Goal: Transaction & Acquisition: Download file/media

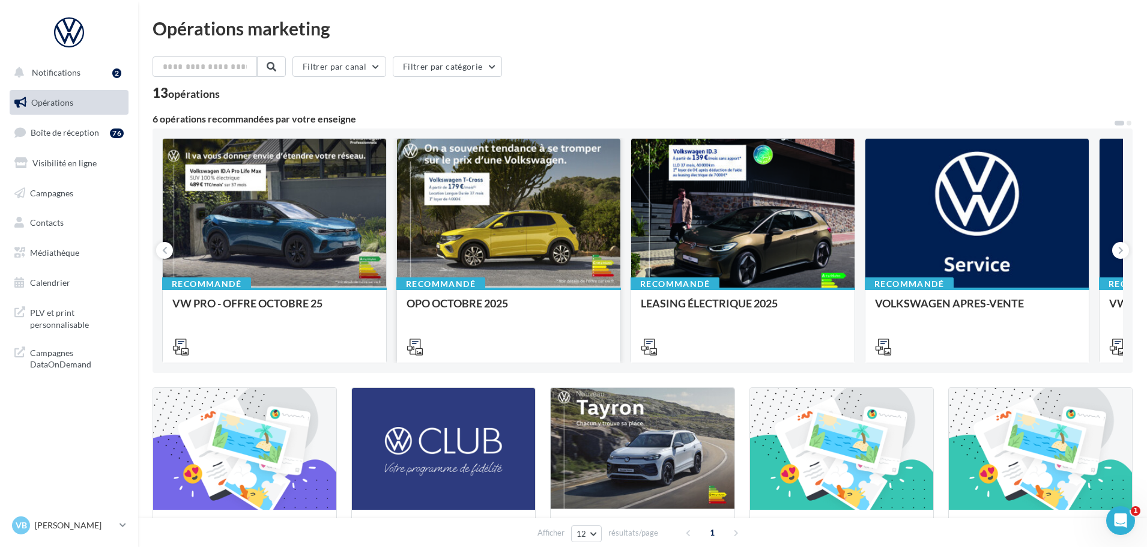
click at [547, 210] on div at bounding box center [508, 214] width 223 height 150
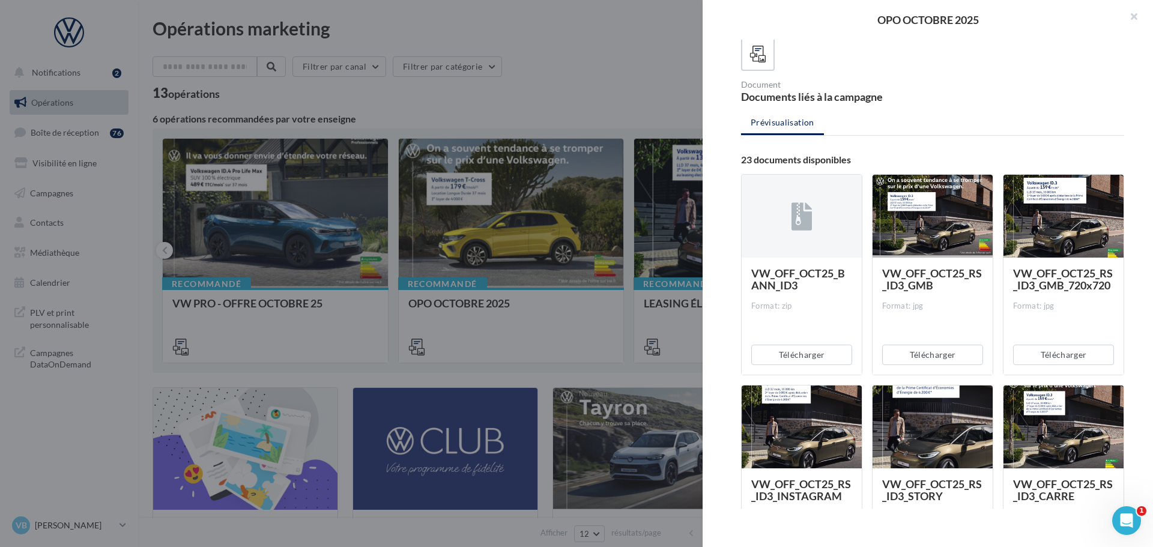
scroll to position [55, 0]
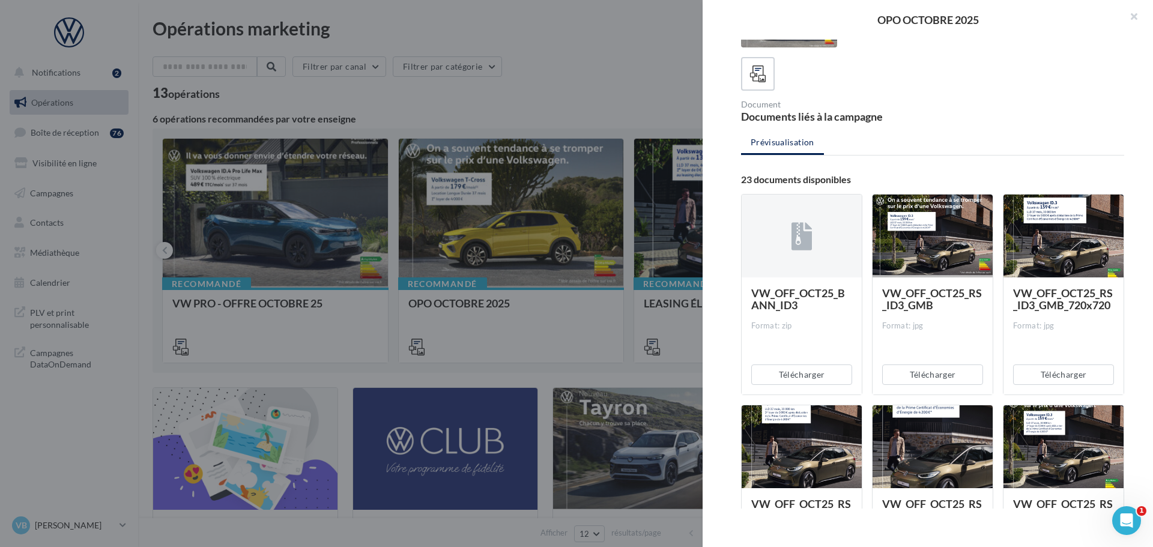
click at [939, 231] on div at bounding box center [932, 237] width 120 height 84
click at [932, 376] on button "Télécharger" at bounding box center [932, 374] width 101 height 20
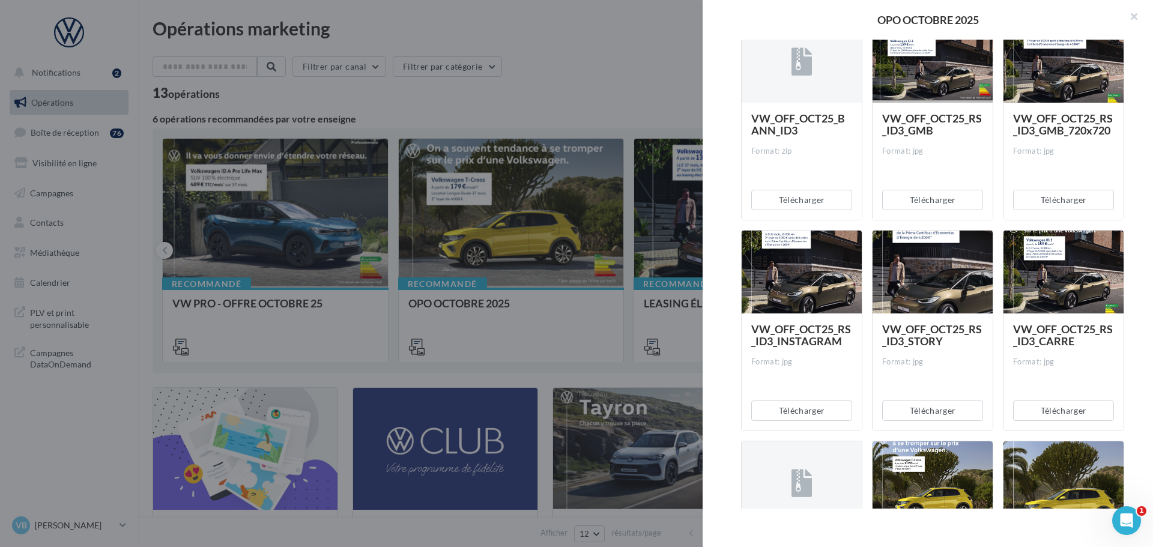
scroll to position [235, 0]
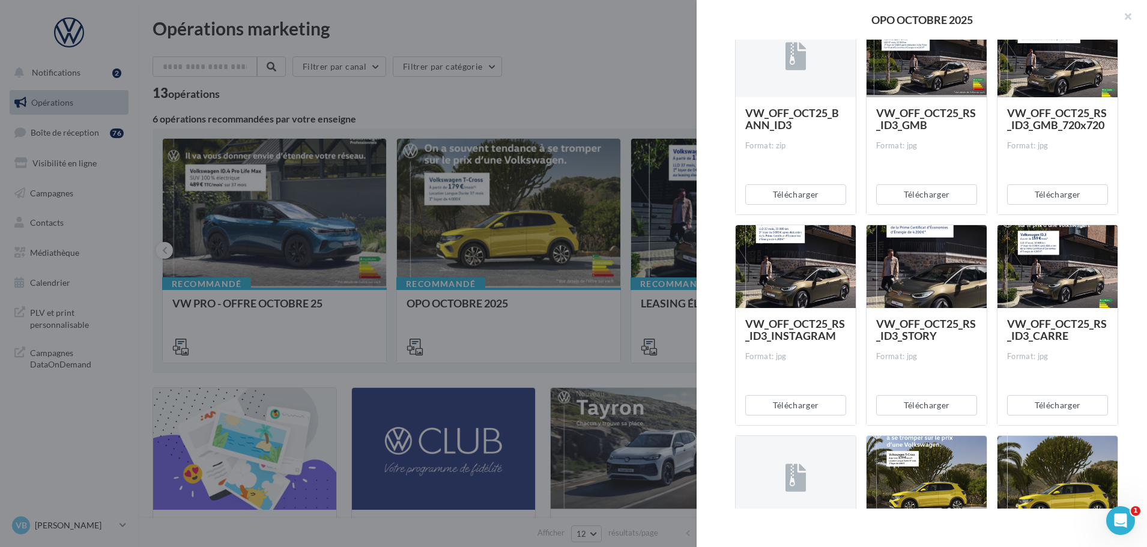
click at [597, 65] on div at bounding box center [573, 273] width 1147 height 547
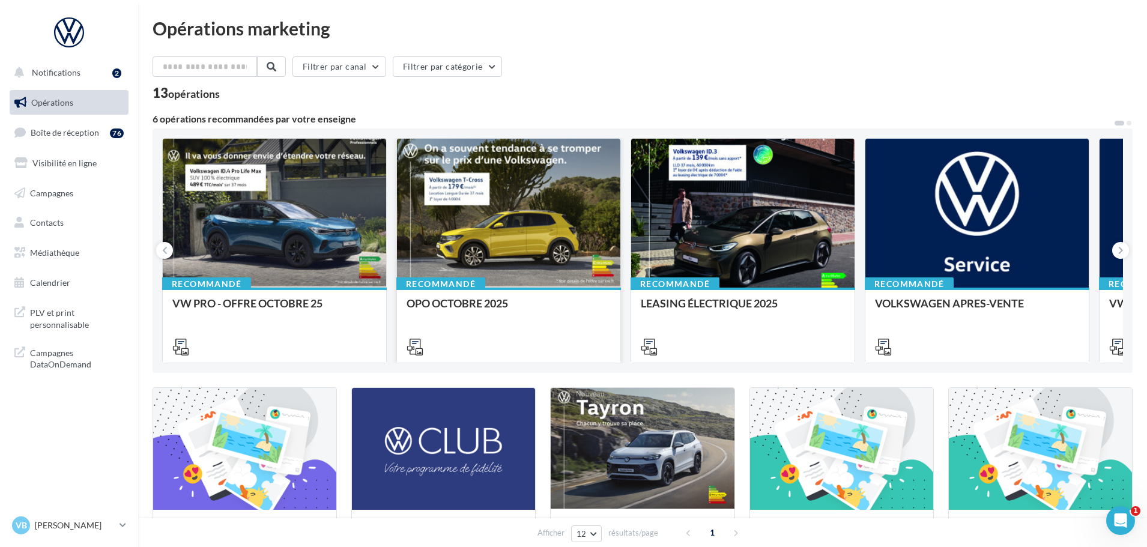
click at [493, 202] on div at bounding box center [508, 214] width 223 height 150
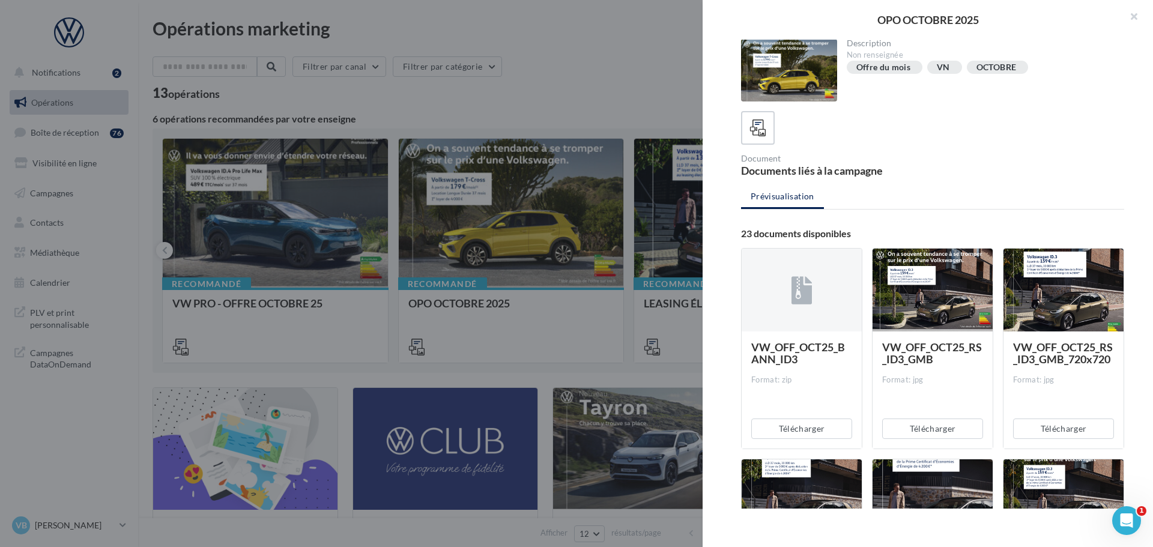
scroll to position [0, 0]
click at [953, 303] on div at bounding box center [932, 291] width 120 height 84
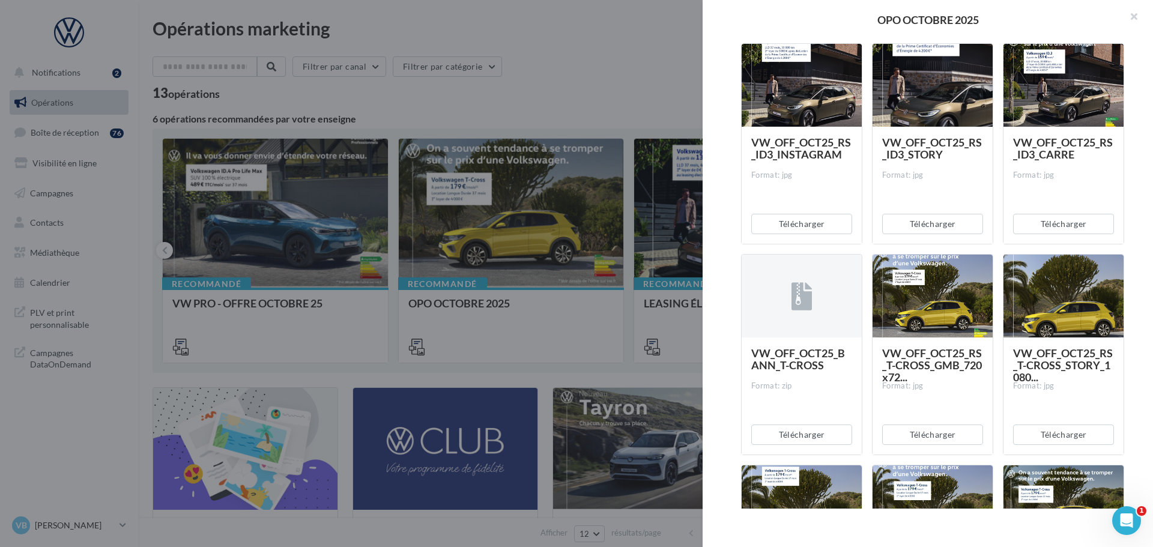
scroll to position [235, 0]
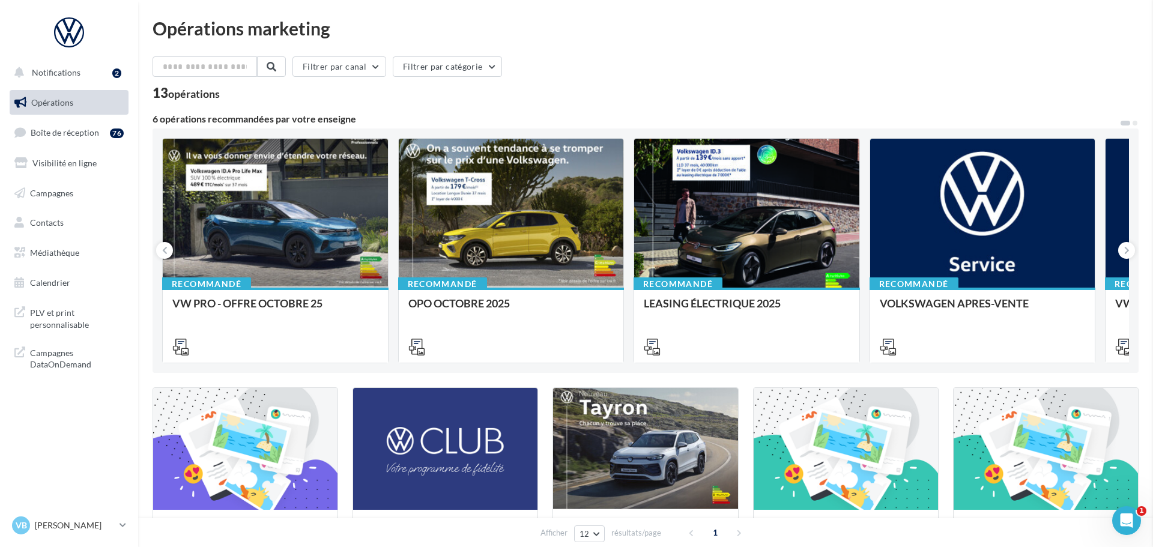
click at [772, 209] on div at bounding box center [742, 214] width 223 height 150
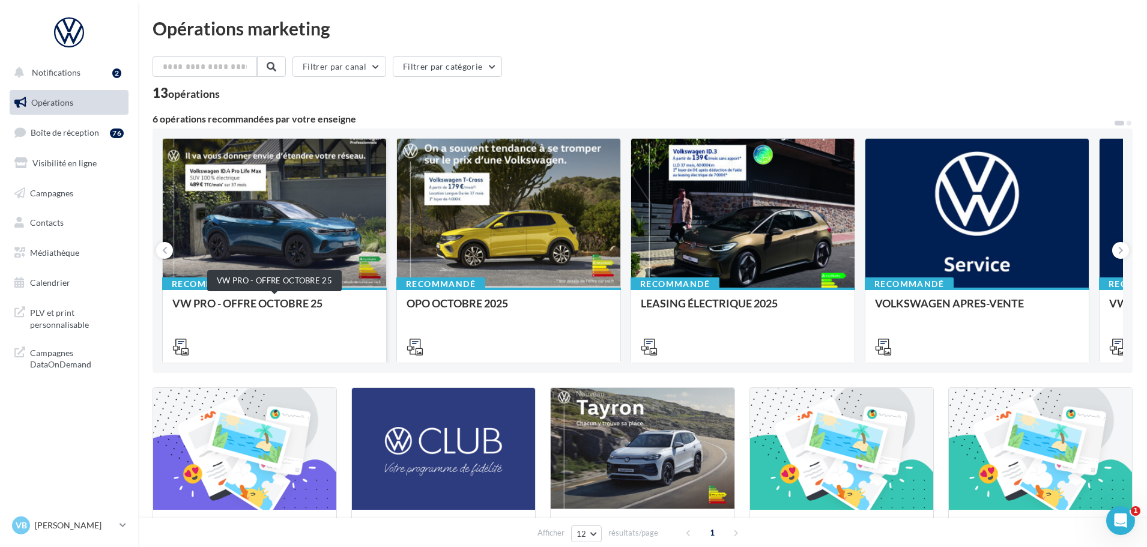
click at [285, 305] on div "VW PRO - OFFRE OCTOBRE 25" at bounding box center [274, 309] width 204 height 24
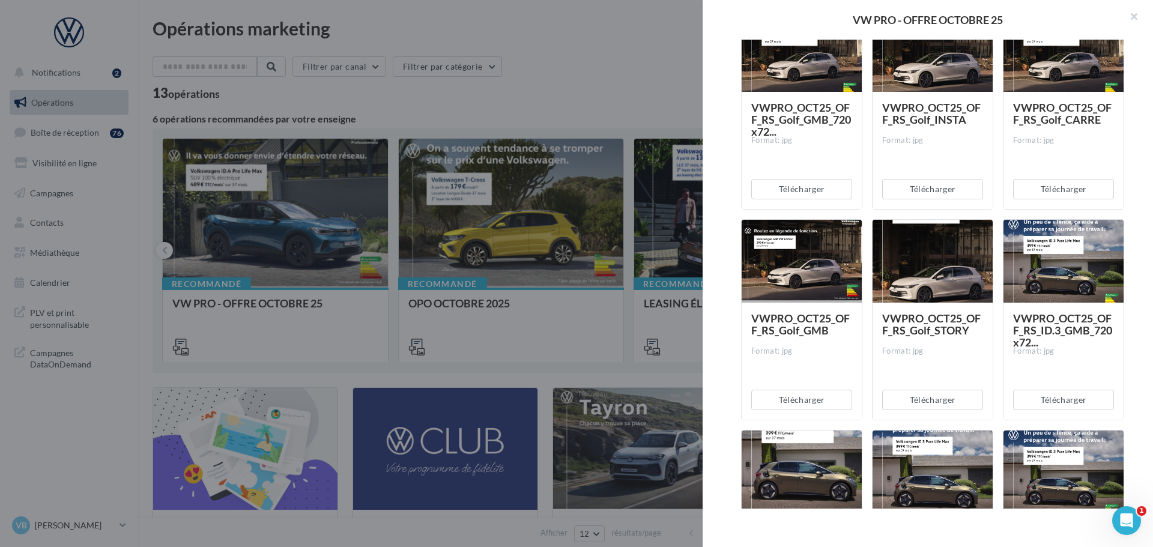
scroll to position [300, 0]
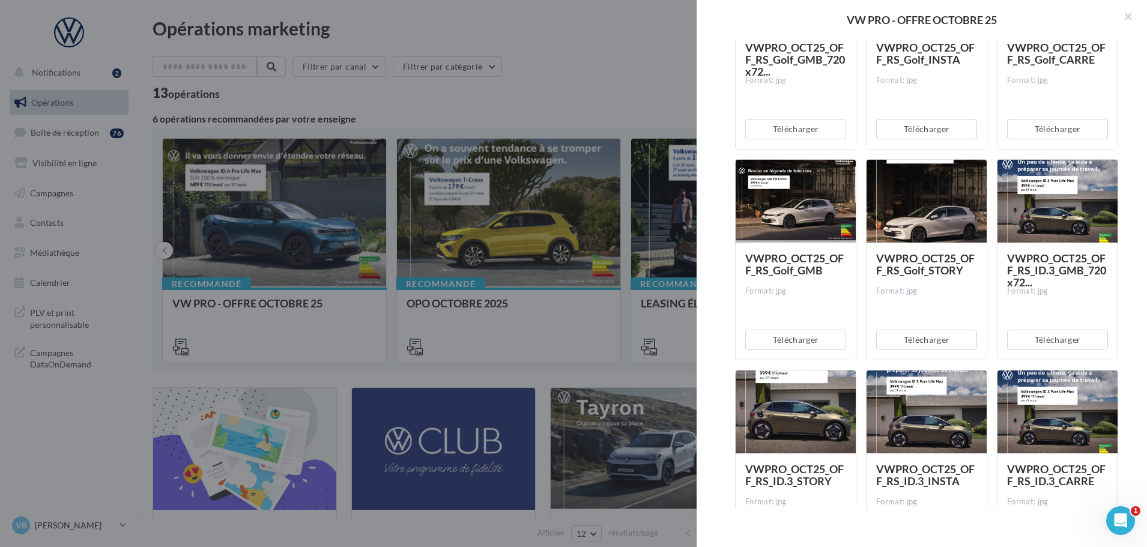
click at [638, 121] on div at bounding box center [573, 273] width 1147 height 547
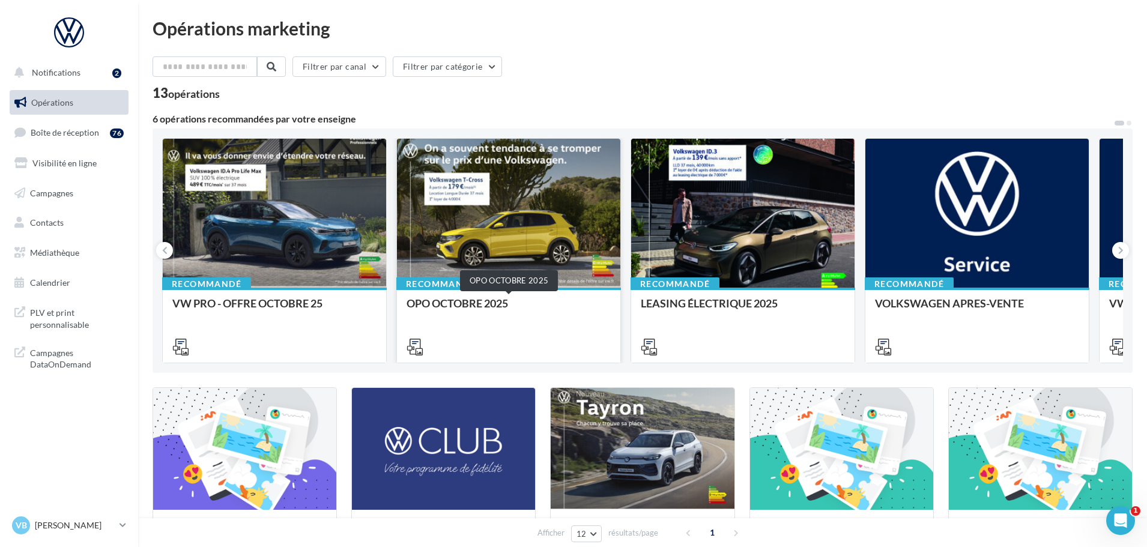
click at [449, 298] on div "OPO OCTOBRE 2025" at bounding box center [509, 309] width 204 height 24
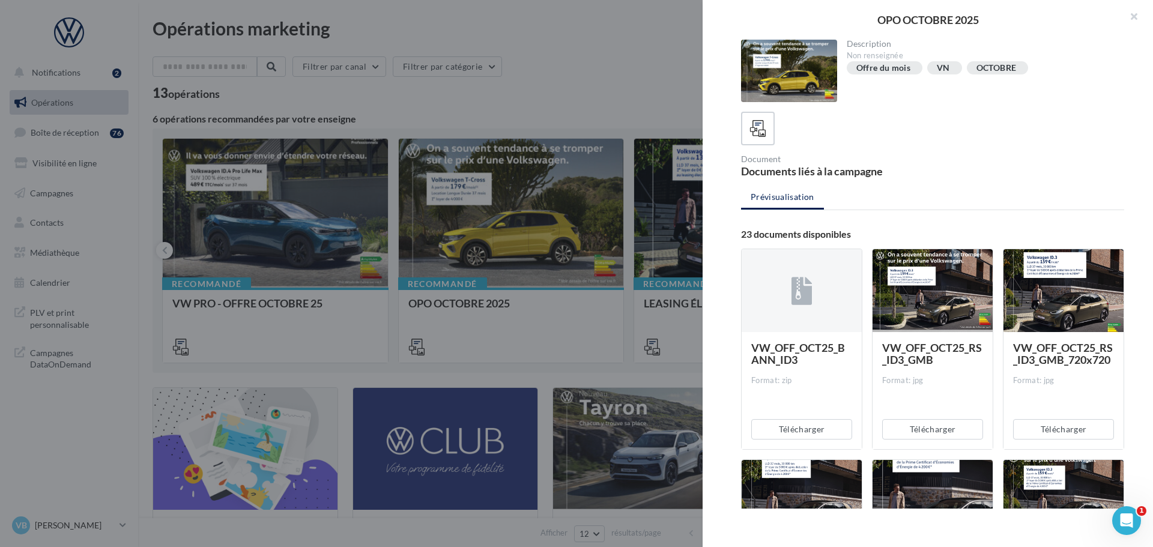
click at [931, 283] on div at bounding box center [932, 291] width 120 height 84
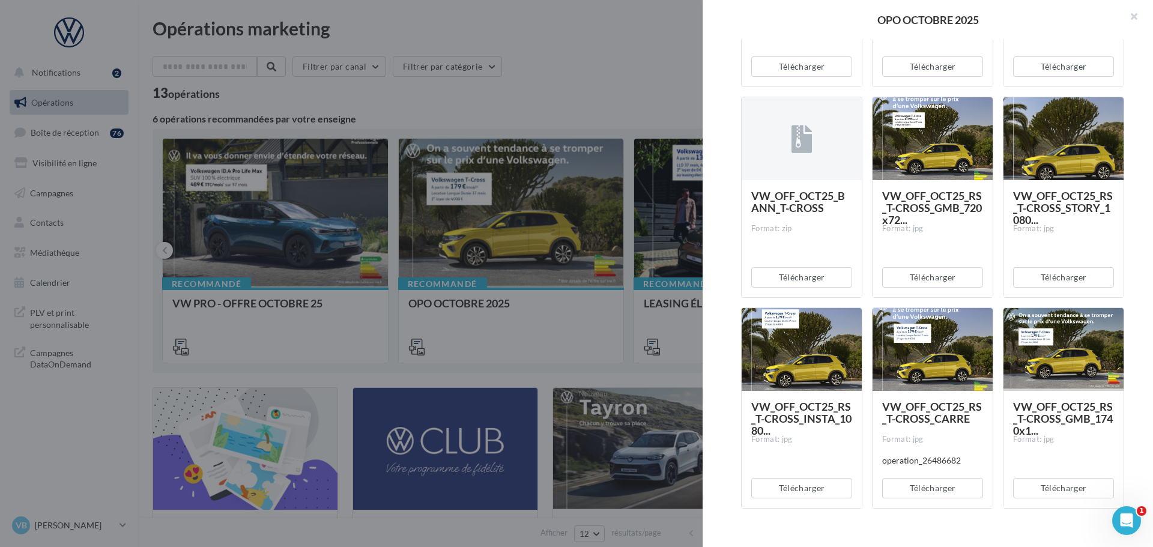
scroll to position [600, 0]
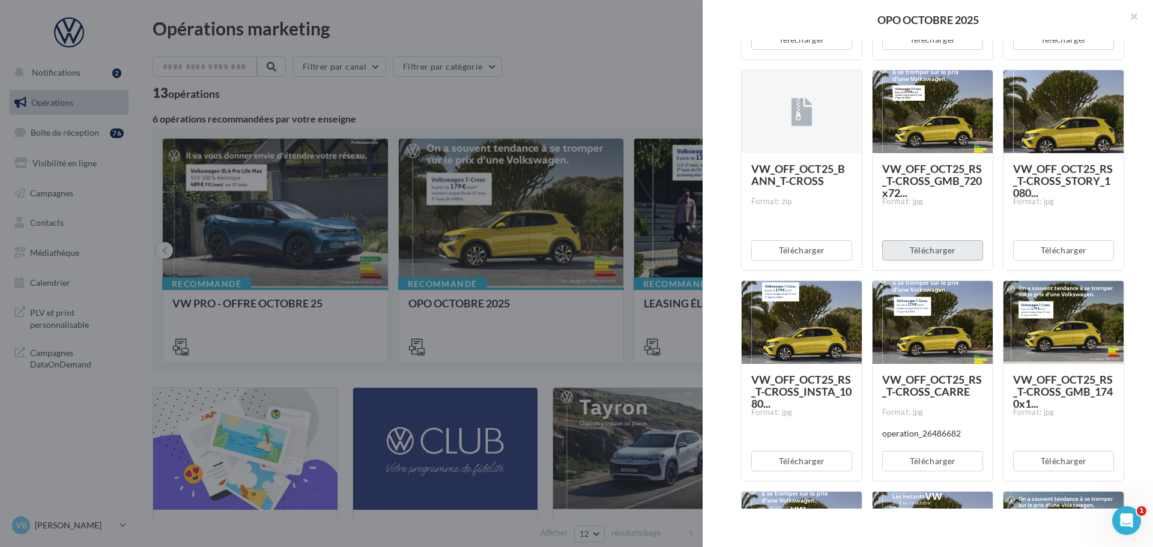
click at [939, 253] on button "Télécharger" at bounding box center [932, 250] width 101 height 20
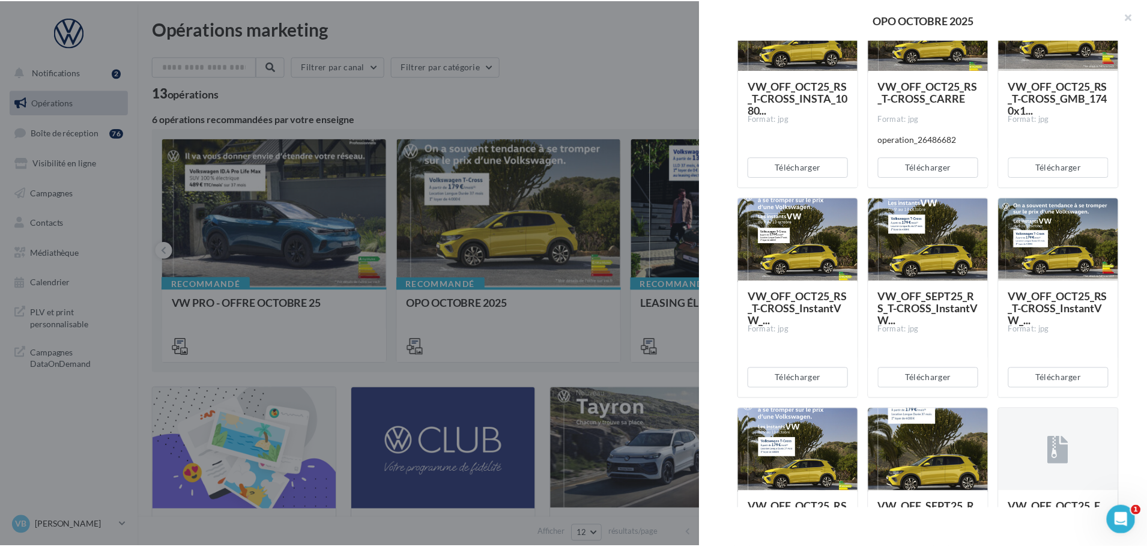
scroll to position [775, 0]
